Goal: Task Accomplishment & Management: Use online tool/utility

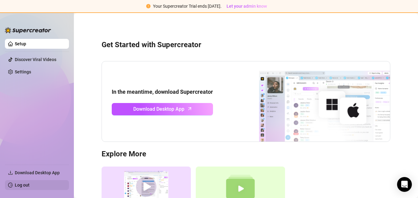
click at [23, 186] on link "Log out" at bounding box center [22, 184] width 15 height 5
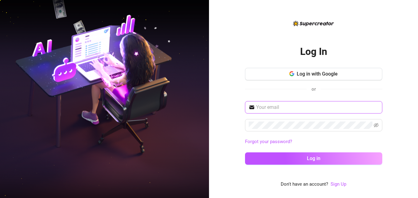
click at [281, 106] on input "text" at bounding box center [317, 106] width 123 height 7
click at [338, 185] on link "Sign Up" at bounding box center [339, 184] width 16 height 6
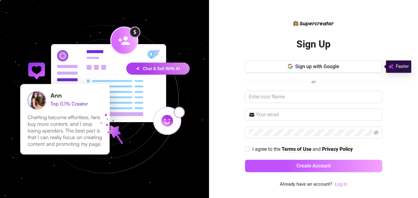
click at [344, 184] on link "Log In" at bounding box center [341, 184] width 13 height 6
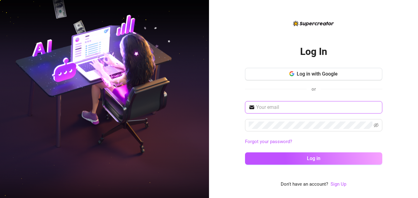
click at [302, 105] on input "text" at bounding box center [317, 106] width 123 height 7
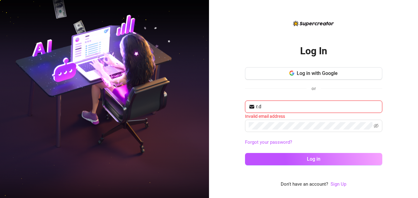
type input "r.daleebelen@gmail.com"
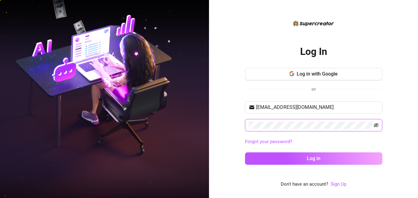
click at [376, 125] on icon "eye-invisible" at bounding box center [376, 125] width 5 height 5
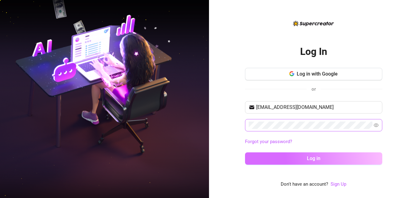
click at [305, 155] on button "Log in" at bounding box center [313, 158] width 137 height 12
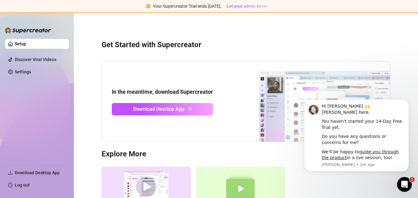
click at [200, 51] on div "Get Started with Supercreator In the meantime, download Supercreator Download D…" at bounding box center [246, 131] width 332 height 229
click at [364, 179] on div "Supercreator Demo Discover Supercreator and its benefits for OnlyFans chatters.…" at bounding box center [246, 198] width 289 height 65
click at [404, 184] on icon "Open Intercom Messenger" at bounding box center [404, 183] width 10 height 10
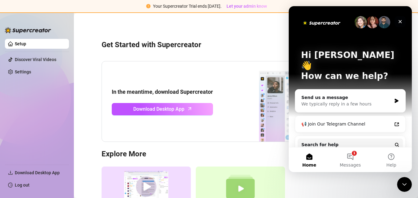
click at [398, 22] on icon "Close" at bounding box center [400, 21] width 5 height 5
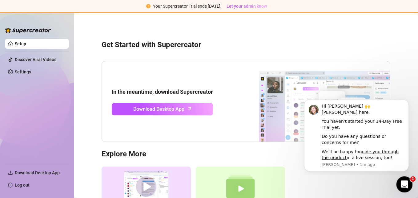
click at [401, 183] on icon "Open Intercom Messenger" at bounding box center [404, 183] width 10 height 10
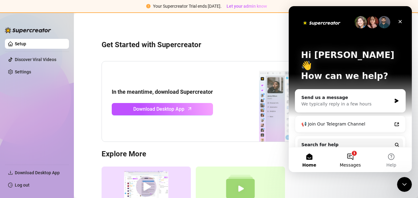
click at [350, 158] on button "1 Messages" at bounding box center [350, 159] width 41 height 25
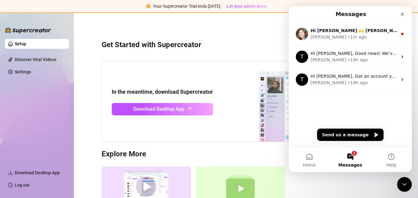
click at [347, 180] on div "Supercreator Demo Discover Supercreator and its benefits for OnlyFans chatters.…" at bounding box center [246, 198] width 289 height 65
drag, startPoint x: 559, startPoint y: 45, endPoint x: 398, endPoint y: 14, distance: 164.0
click at [398, 14] on div "Close" at bounding box center [402, 14] width 11 height 11
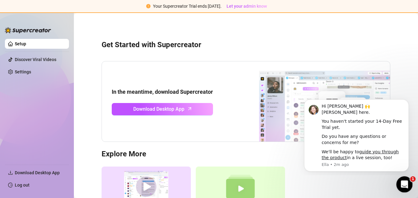
click at [405, 184] on icon "Open Intercom Messenger" at bounding box center [404, 183] width 10 height 10
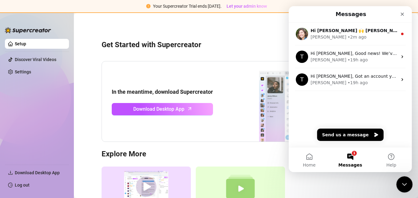
click at [405, 184] on icon "Close Intercom Messenger" at bounding box center [403, 183] width 7 height 7
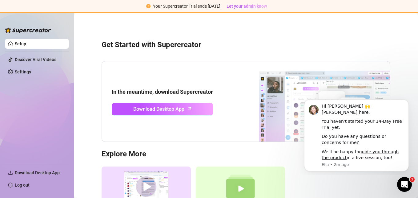
click at [342, 186] on div "Supercreator Demo Discover Supercreator and its benefits for OnlyFans chatters.…" at bounding box center [246, 198] width 289 height 65
click at [294, 34] on div "Get Started with Supercreator In the meantime, download Supercreator Download D…" at bounding box center [246, 131] width 332 height 229
click at [316, 180] on div "Supercreator Demo Discover Supercreator and its benefits for OnlyFans chatters.…" at bounding box center [246, 198] width 289 height 65
click at [197, 47] on h3 "Get Started with Supercreator" at bounding box center [246, 45] width 289 height 10
click at [397, 180] on div "Open Intercom Messenger" at bounding box center [404, 183] width 20 height 20
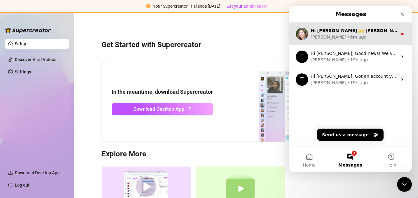
click at [361, 43] on div "Hi Ahlee 🙌 Ella here. You haven't started your 14-Day Free Trial yet. Do you ha…" at bounding box center [350, 33] width 123 height 23
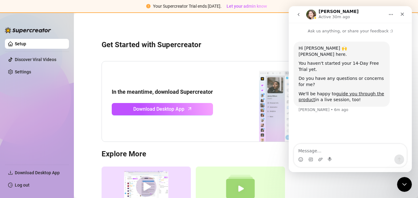
click at [301, 15] on button "go back" at bounding box center [299, 15] width 12 height 12
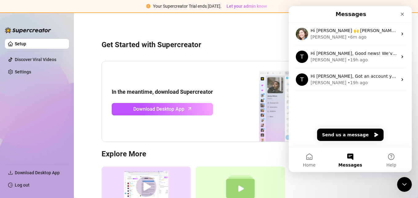
click at [260, 27] on div "Get Started with Supercreator In the meantime, download Supercreator Download D…" at bounding box center [246, 131] width 332 height 229
click at [403, 15] on icon "Close" at bounding box center [402, 14] width 3 height 3
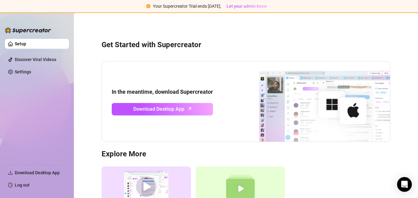
click at [26, 44] on link "Setup" at bounding box center [20, 43] width 11 height 5
click at [188, 59] on div "Get Started with Supercreator In the meantime, download Supercreator Download D…" at bounding box center [246, 131] width 332 height 229
click at [184, 54] on div "Get Started with Supercreator In the meantime, download Supercreator Download D…" at bounding box center [246, 131] width 332 height 229
click at [199, 53] on div "Get Started with Supercreator In the meantime, download Supercreator Download D…" at bounding box center [246, 131] width 332 height 229
click at [21, 184] on link "Log out" at bounding box center [22, 184] width 15 height 5
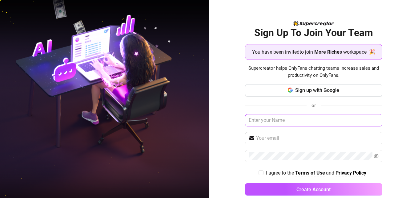
scroll to position [10, 0]
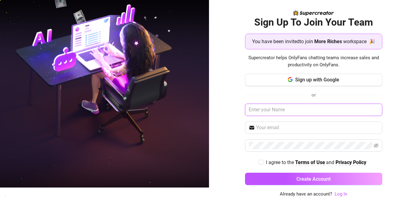
click at [334, 107] on input "text" at bounding box center [313, 109] width 137 height 12
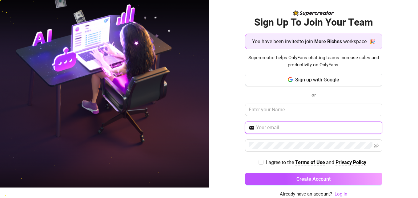
click at [366, 128] on input "text" at bounding box center [317, 127] width 123 height 7
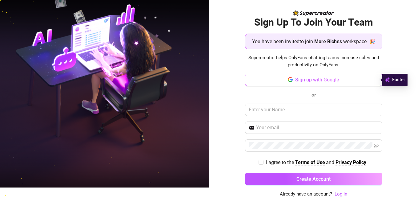
click at [338, 81] on button "Sign up with Google" at bounding box center [313, 80] width 137 height 12
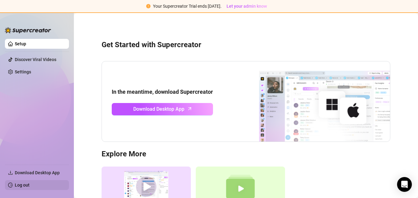
click at [19, 186] on link "Log out" at bounding box center [22, 184] width 15 height 5
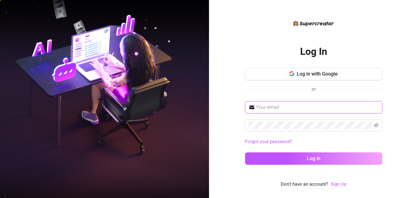
click at [308, 108] on input "text" at bounding box center [317, 106] width 123 height 7
type input "r.daleebelen@gmail.com"
click at [303, 130] on span at bounding box center [313, 125] width 137 height 12
click at [376, 128] on span at bounding box center [376, 124] width 5 height 7
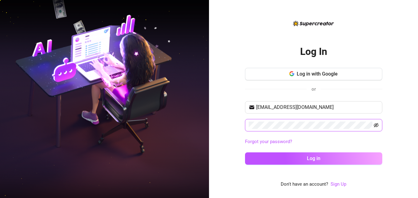
click at [377, 123] on icon "eye-invisible" at bounding box center [376, 125] width 5 height 5
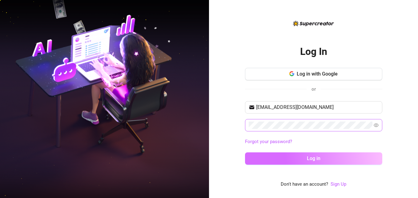
click at [337, 162] on button "Log in" at bounding box center [313, 158] width 137 height 12
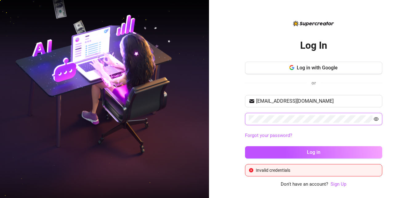
click at [245, 146] on button "Log in" at bounding box center [313, 152] width 137 height 12
click at [340, 139] on link "Forgot your password?" at bounding box center [313, 135] width 137 height 7
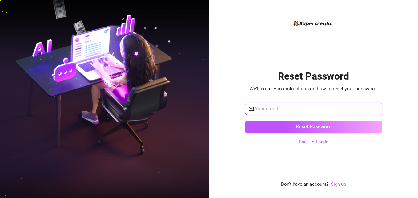
click at [307, 108] on input "text" at bounding box center [317, 108] width 124 height 7
type input "r.daleebelen@gmail.com"
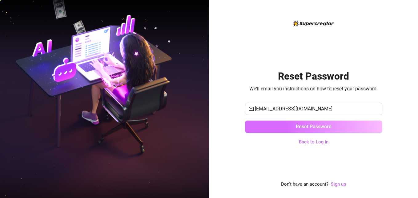
click at [310, 130] on button "Reset Password" at bounding box center [313, 126] width 137 height 12
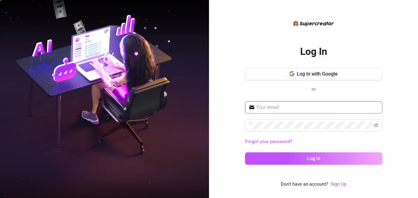
click at [307, 109] on input "text" at bounding box center [317, 106] width 123 height 7
type input "r.daleebelen@gmail.com"
click at [376, 127] on span at bounding box center [376, 124] width 5 height 7
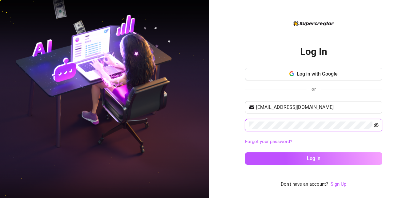
click at [376, 124] on icon "eye-invisible" at bounding box center [376, 125] width 5 height 5
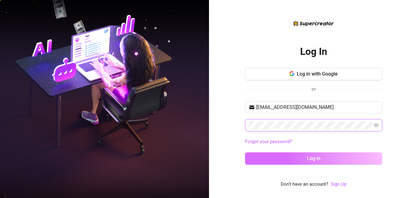
click at [322, 159] on button "Log in" at bounding box center [313, 158] width 137 height 12
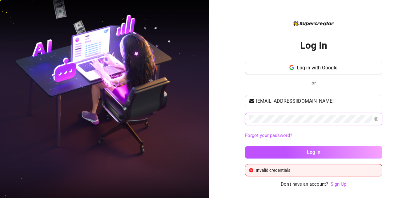
click at [245, 146] on button "Log in" at bounding box center [313, 152] width 137 height 12
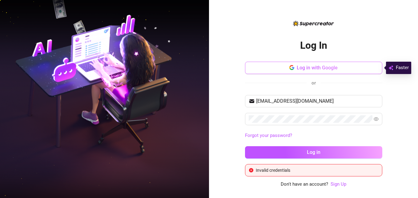
click at [344, 68] on button "Log in with Google" at bounding box center [313, 68] width 137 height 12
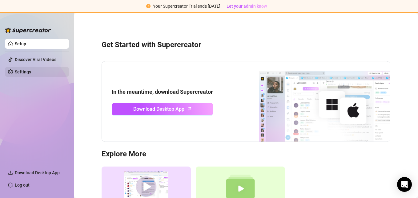
click at [31, 71] on link "Settings" at bounding box center [23, 71] width 16 height 5
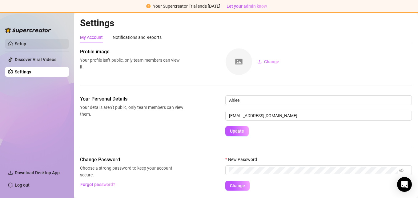
click at [26, 44] on link "Setup" at bounding box center [20, 43] width 11 height 5
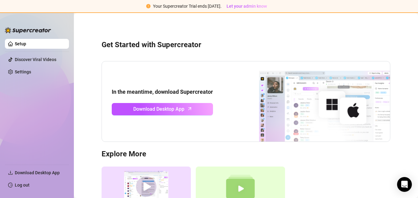
drag, startPoint x: 196, startPoint y: 51, endPoint x: 197, endPoint y: 25, distance: 26.2
click at [197, 25] on div "Get Started with Supercreator In the meantime, download Supercreator Download D…" at bounding box center [246, 131] width 332 height 229
click at [31, 73] on link "Settings" at bounding box center [23, 71] width 16 height 5
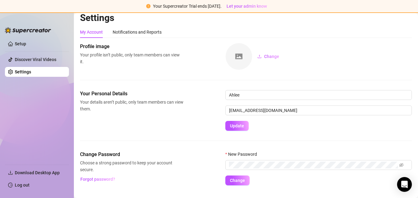
scroll to position [2, 0]
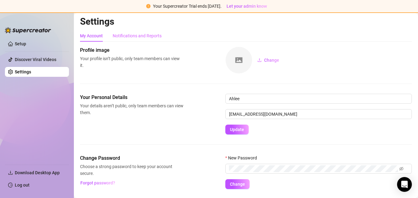
click at [149, 32] on div "Notifications and Reports" at bounding box center [137, 36] width 49 height 12
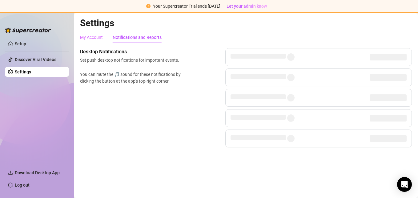
click at [95, 41] on div "My Account" at bounding box center [91, 37] width 23 height 12
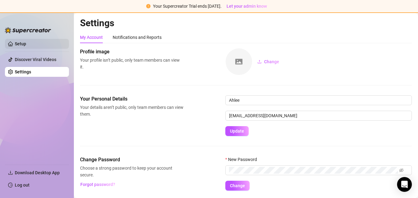
click at [26, 45] on link "Setup" at bounding box center [20, 43] width 11 height 5
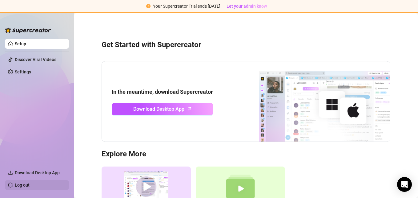
click at [18, 187] on link "Log out" at bounding box center [22, 184] width 15 height 5
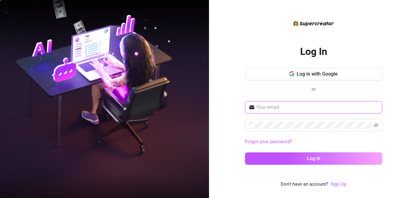
click at [285, 111] on input "text" at bounding box center [317, 106] width 123 height 7
type input "r.daleebelen@gmail.com"
click at [379, 126] on span at bounding box center [313, 125] width 137 height 12
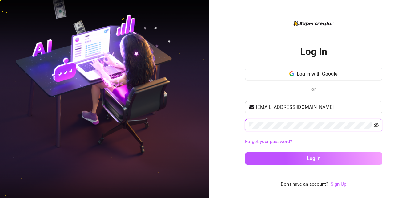
click at [378, 125] on icon "eye-invisible" at bounding box center [376, 125] width 5 height 5
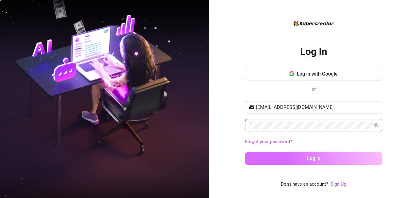
click at [353, 162] on button "Log in" at bounding box center [313, 158] width 137 height 12
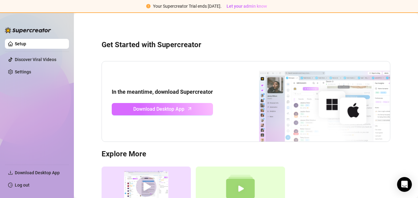
click at [182, 107] on span "Download Desktop App" at bounding box center [158, 109] width 51 height 8
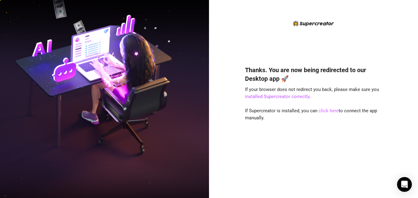
click at [326, 111] on link "click here" at bounding box center [329, 111] width 20 height 6
click at [332, 113] on link "click here" at bounding box center [329, 111] width 20 height 6
click at [288, 97] on link "installed Supercreator correctly" at bounding box center [277, 97] width 64 height 6
click at [324, 111] on link "click here" at bounding box center [329, 111] width 20 height 6
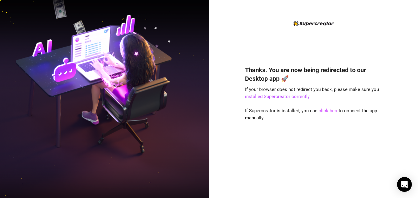
click at [326, 111] on link "click here" at bounding box center [329, 111] width 20 height 6
drag, startPoint x: 326, startPoint y: 111, endPoint x: 322, endPoint y: 108, distance: 4.8
click at [322, 108] on link "click here" at bounding box center [329, 111] width 20 height 6
drag, startPoint x: 322, startPoint y: 108, endPoint x: 323, endPoint y: 114, distance: 5.9
click at [323, 114] on div "Thanks. You are now being redirected to our Desktop app 🚀 If your browser does …" at bounding box center [313, 122] width 137 height 131
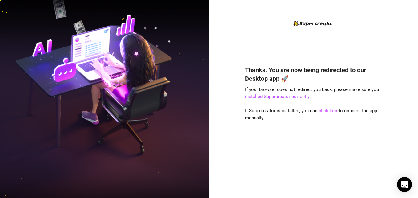
click at [324, 112] on link "click here" at bounding box center [329, 111] width 20 height 6
click at [364, 157] on div "Thanks. You are now being redirected to our Desktop app 🚀 If your browser does …" at bounding box center [313, 122] width 137 height 131
click at [317, 175] on div "Thanks. You are now being redirected to our Desktop app 🚀 If your browser does …" at bounding box center [313, 122] width 137 height 131
click at [368, 151] on div "Thanks. You are now being redirected to our Desktop app 🚀 If your browser does …" at bounding box center [313, 122] width 137 height 131
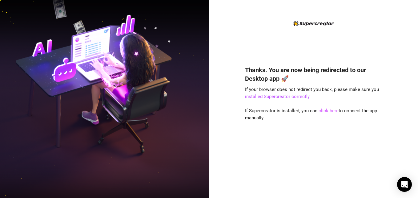
click at [331, 111] on link "click here" at bounding box center [329, 111] width 20 height 6
click at [332, 112] on link "click here" at bounding box center [329, 111] width 20 height 6
click at [324, 111] on link "click here" at bounding box center [329, 111] width 20 height 6
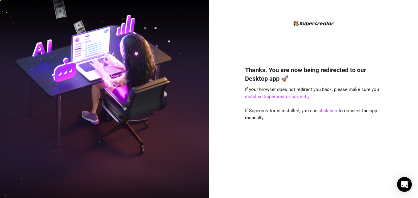
click at [329, 133] on div "Thanks. You are now being redirected to our Desktop app 🚀 If your browser does …" at bounding box center [313, 122] width 137 height 131
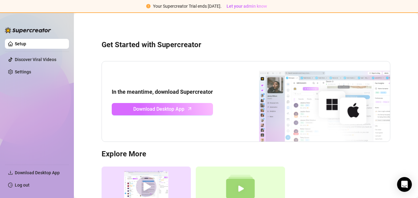
click at [194, 110] on link "Download Desktop App" at bounding box center [162, 109] width 101 height 12
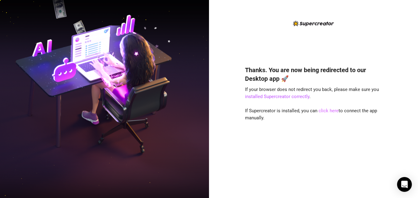
click at [328, 111] on link "click here" at bounding box center [329, 111] width 20 height 6
click at [324, 111] on link "click here" at bounding box center [329, 111] width 20 height 6
